Goal: Task Accomplishment & Management: Complete application form

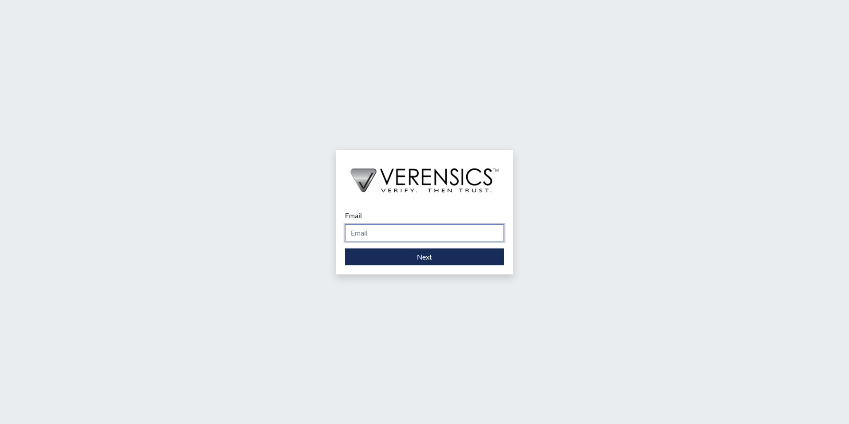
click at [420, 236] on input "Email" at bounding box center [424, 232] width 159 height 17
type input "[PERSON_NAME][EMAIL_ADDRESS][PERSON_NAME][DOMAIN_NAME]"
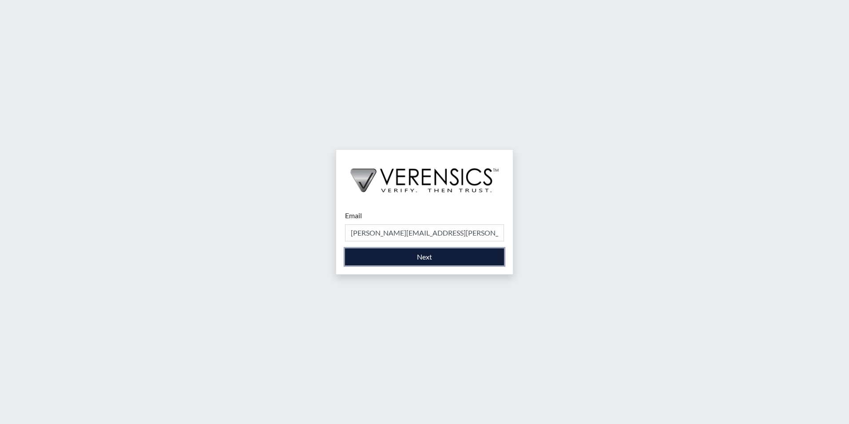
click at [416, 255] on button "Next" at bounding box center [424, 256] width 159 height 17
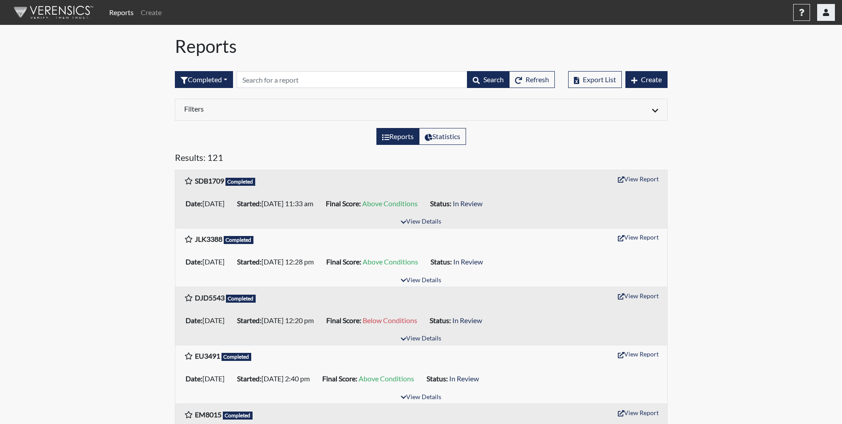
click at [823, 14] on icon "button" at bounding box center [826, 12] width 6 height 7
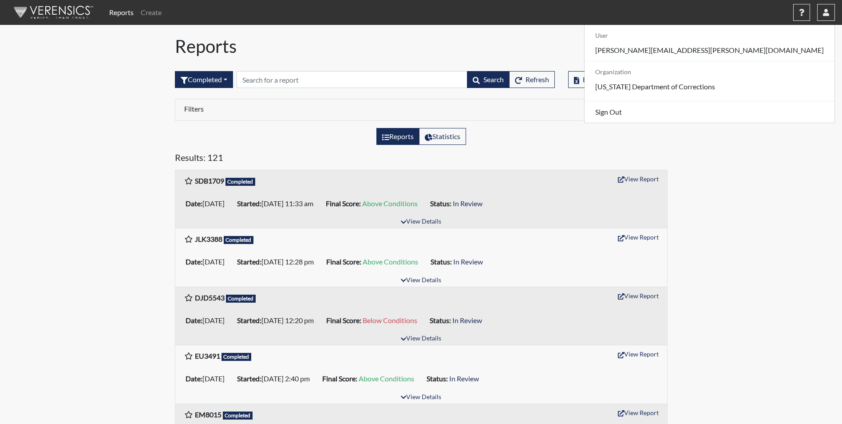
click at [631, 78] on icon "button" at bounding box center [634, 80] width 6 height 7
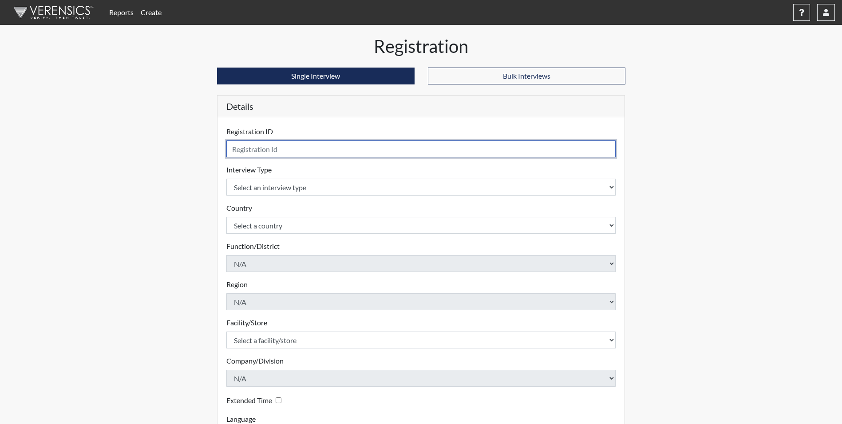
click at [254, 148] on input "text" at bounding box center [421, 148] width 390 height 17
click at [239, 149] on input "hj5611" at bounding box center [421, 148] width 390 height 17
type input "HJ5611"
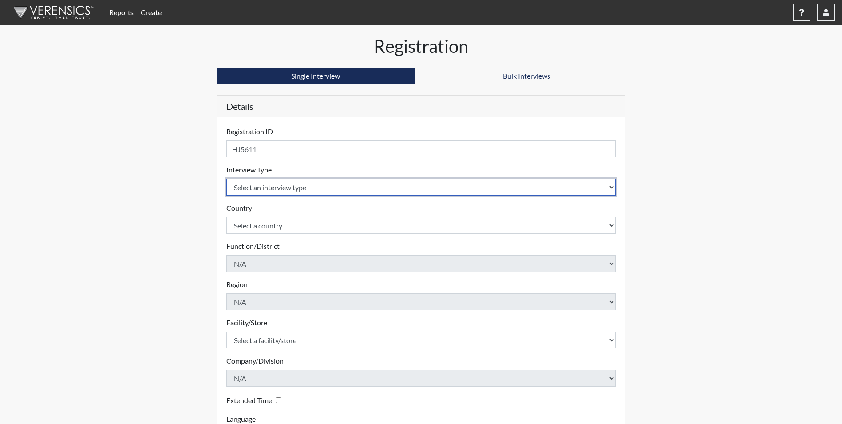
click at [264, 182] on select "Select an interview type Corrections Pre-Employment" at bounding box center [421, 186] width 390 height 17
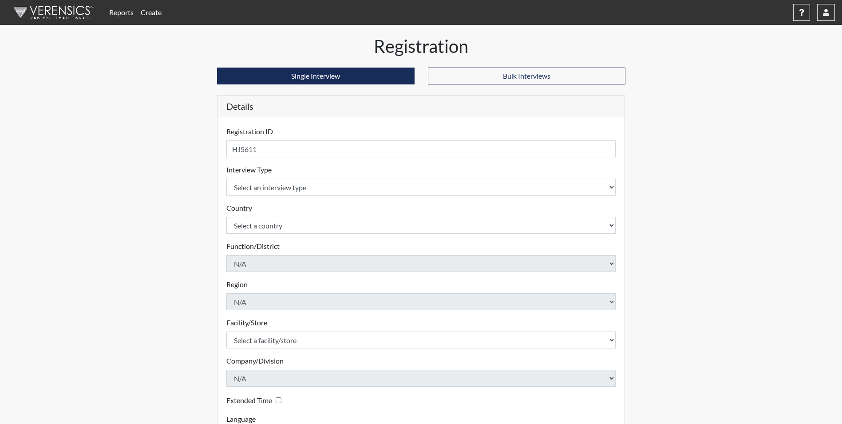
click at [271, 211] on div "Country Select a country [GEOGRAPHIC_DATA] [GEOGRAPHIC_DATA] Please select a co…" at bounding box center [421, 217] width 390 height 31
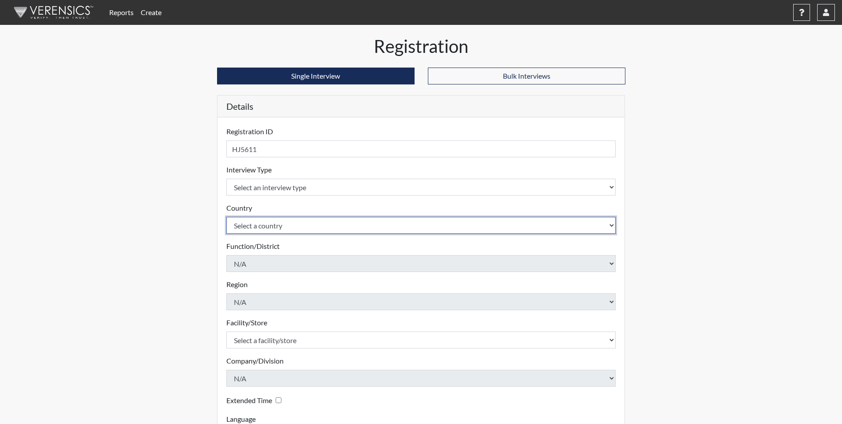
click at [268, 226] on select "Select a country [GEOGRAPHIC_DATA] [GEOGRAPHIC_DATA]" at bounding box center [421, 225] width 390 height 17
select select "united-states-of-[GEOGRAPHIC_DATA]"
click at [226, 217] on select "Select a country [GEOGRAPHIC_DATA] [GEOGRAPHIC_DATA]" at bounding box center [421, 225] width 390 height 17
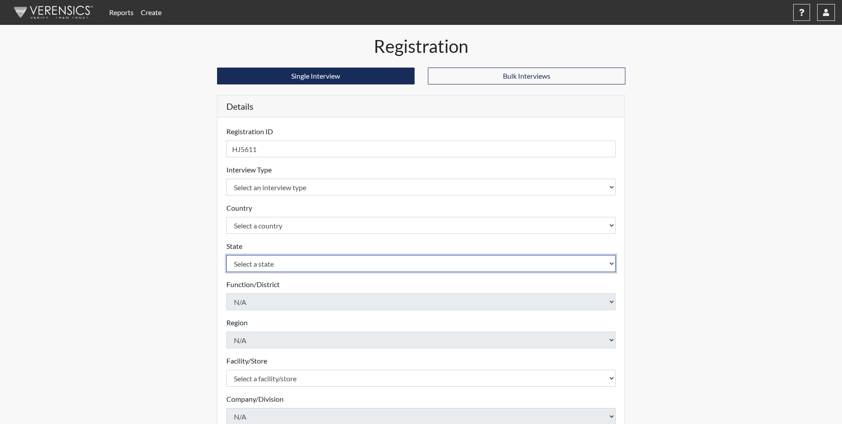
click at [277, 267] on select "Select a state [US_STATE] [US_STATE] [US_STATE] [US_STATE] [US_STATE] [US_STATE…" at bounding box center [421, 263] width 390 height 17
select select "GA"
click at [226, 255] on select "Select a state [US_STATE] [US_STATE] [US_STATE] [US_STATE] [US_STATE] [US_STATE…" at bounding box center [421, 263] width 390 height 17
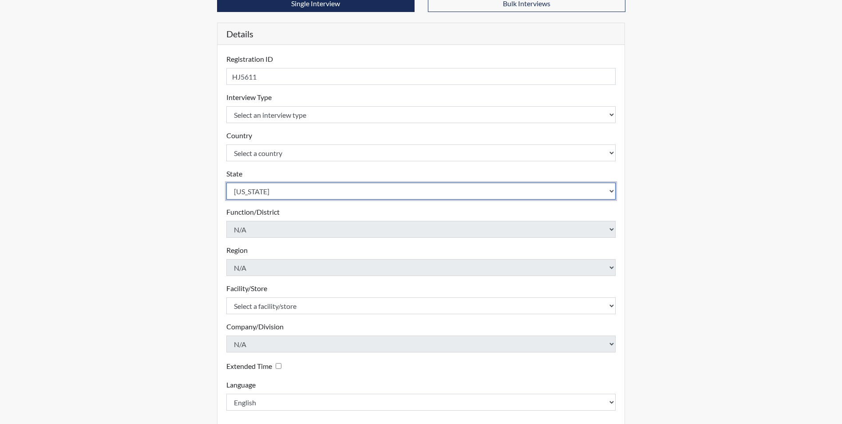
scroll to position [89, 0]
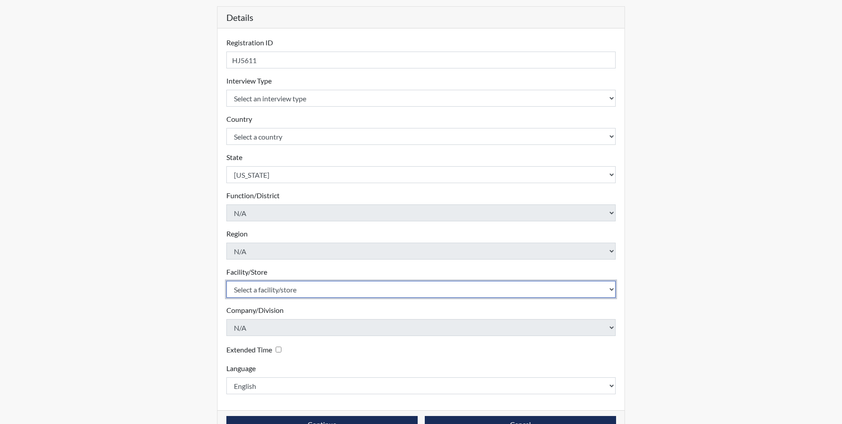
click at [318, 285] on select "Select a facility/store GD&CP*" at bounding box center [421, 289] width 390 height 17
select select "caef7334-c143-44bb-af56-c58759ea25cb"
click at [226, 281] on select "Select a facility/store GD&CP*" at bounding box center [421, 289] width 390 height 17
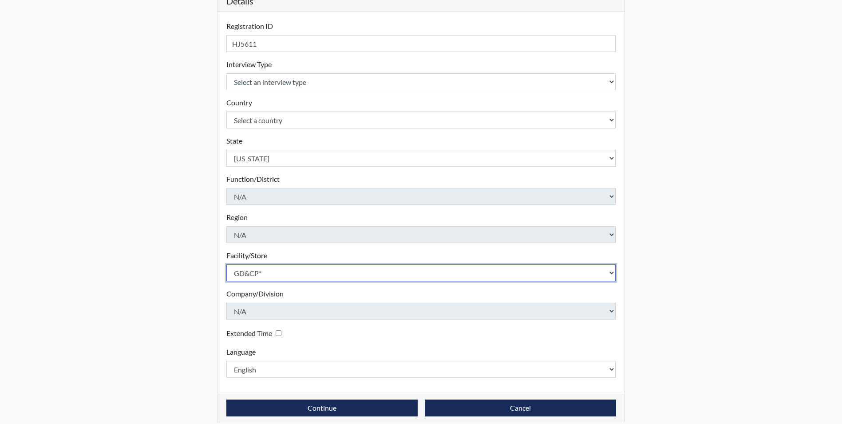
scroll to position [114, 0]
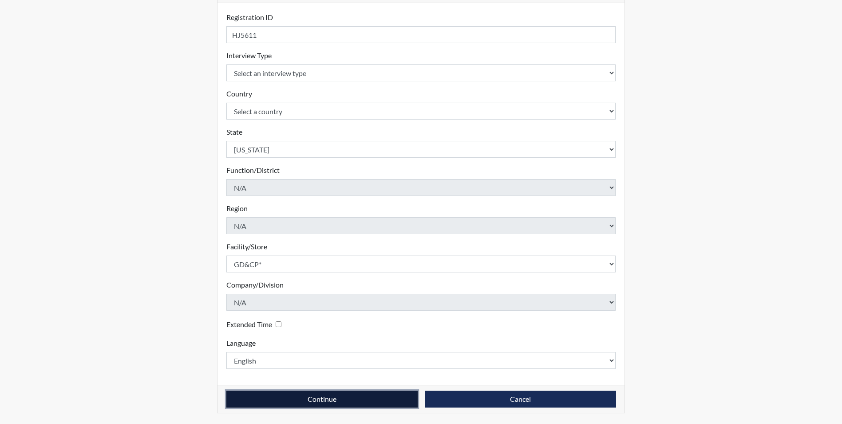
click at [334, 396] on button "Continue" at bounding box center [321, 398] width 191 height 17
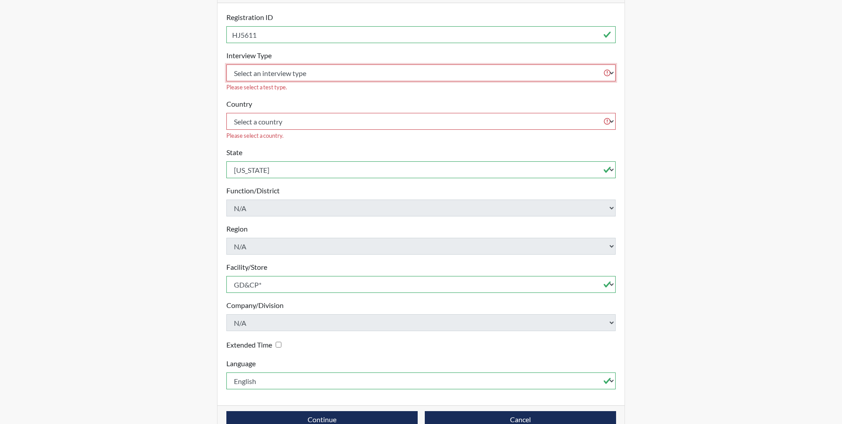
click at [359, 71] on select "Select an interview type Corrections Pre-Employment" at bounding box center [421, 72] width 390 height 17
select select "ff733e93-e1bf-11ea-9c9f-0eff0cf7eb8f"
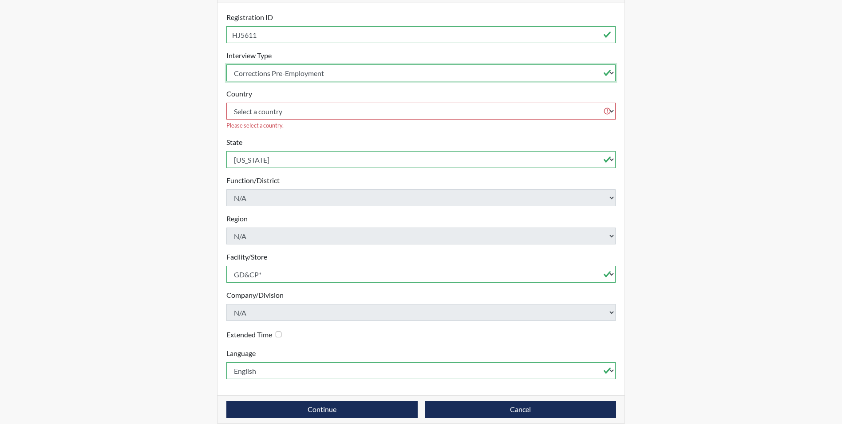
click at [226, 64] on select "Select an interview type Corrections Pre-Employment" at bounding box center [421, 72] width 390 height 17
click at [307, 400] on button "Continue" at bounding box center [321, 408] width 191 height 17
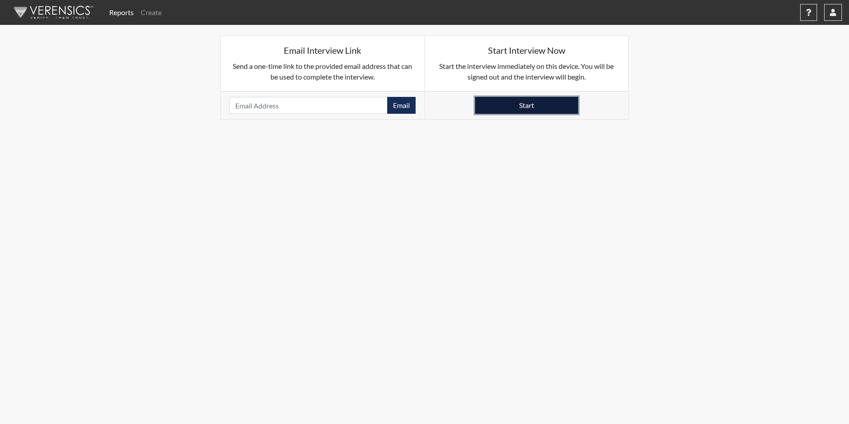
click at [567, 105] on button "Start" at bounding box center [526, 105] width 103 height 17
